Goal: Use online tool/utility: Utilize a website feature to perform a specific function

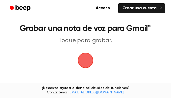
click at [132, 47] on main "Grabar una nota de voz para Gmail™ Toque para grabar. ¿Cansado de copiar y pega…" at bounding box center [85, 74] width 171 height 149
click at [88, 59] on span "button" at bounding box center [85, 60] width 14 height 14
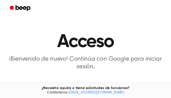
click at [80, 68] on font "¡Bienvenido de nuevo! Continúa con Google para iniciar sesión." at bounding box center [85, 63] width 153 height 14
click at [86, 77] on main "Acceso ¡Bienvenido de nuevo! Continúa con Google para iniciar sesión. Continuar…" at bounding box center [85, 78] width 171 height 156
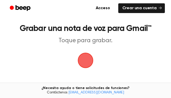
click at [85, 62] on span "button" at bounding box center [85, 60] width 29 height 29
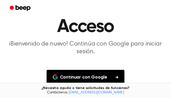
scroll to position [63, 0]
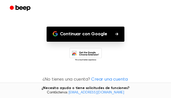
click at [57, 33] on icon "button" at bounding box center [56, 34] width 3 height 2
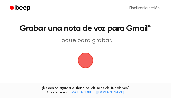
click at [90, 58] on span "button" at bounding box center [85, 60] width 29 height 29
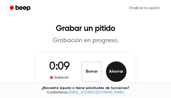
click at [118, 74] on font "Ahorrar" at bounding box center [116, 71] width 14 height 4
